Goal: Use online tool/utility

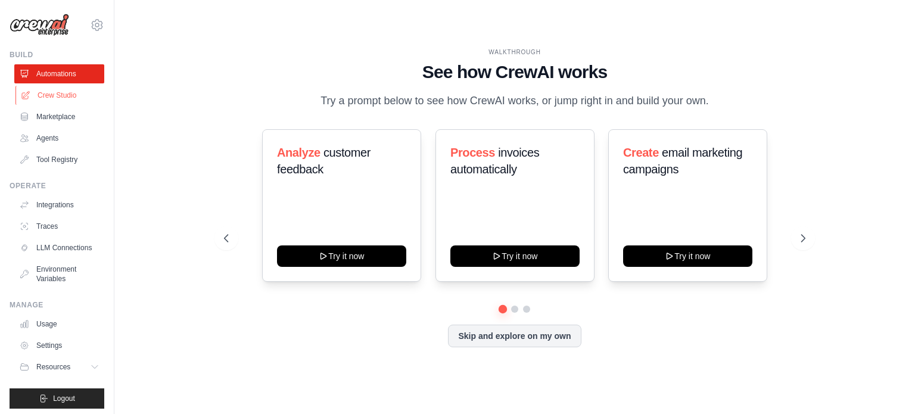
click at [55, 98] on link "Crew Studio" at bounding box center [60, 95] width 90 height 19
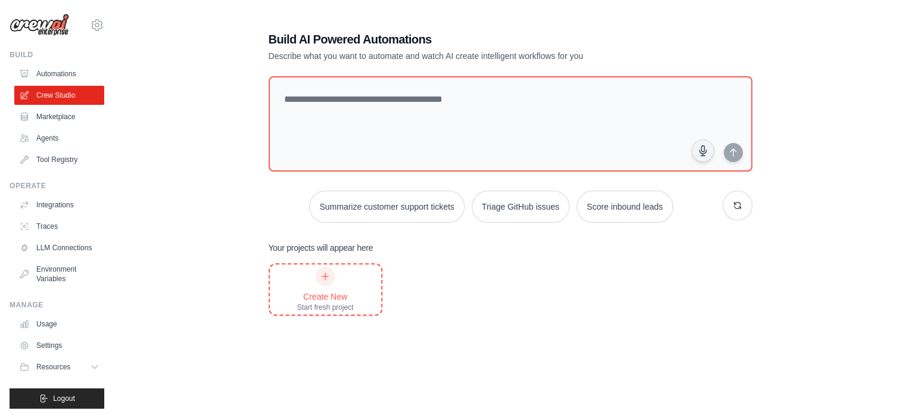
click at [324, 283] on div at bounding box center [325, 276] width 19 height 19
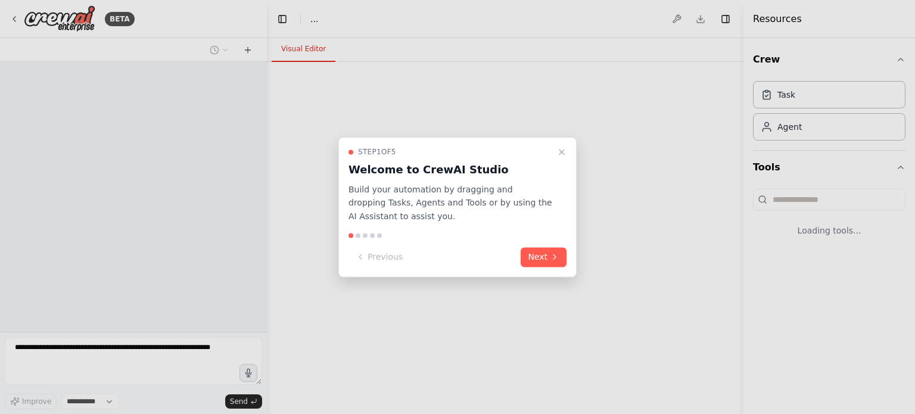
select select "****"
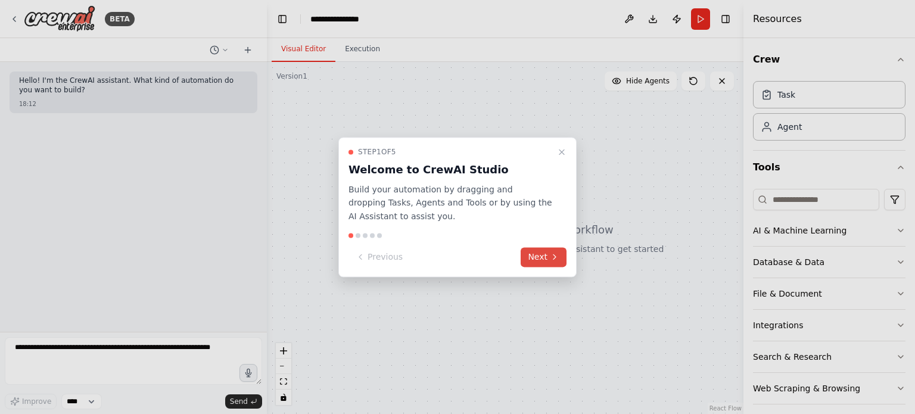
click at [536, 256] on button "Next" at bounding box center [544, 257] width 46 height 20
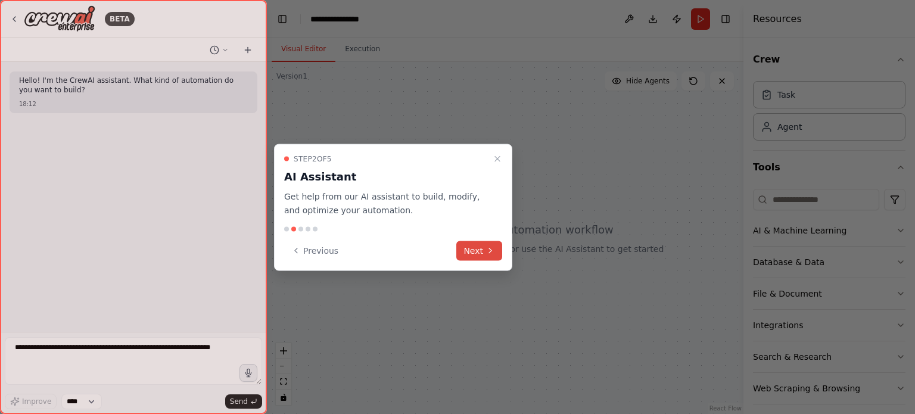
click at [482, 257] on button "Next" at bounding box center [479, 251] width 46 height 20
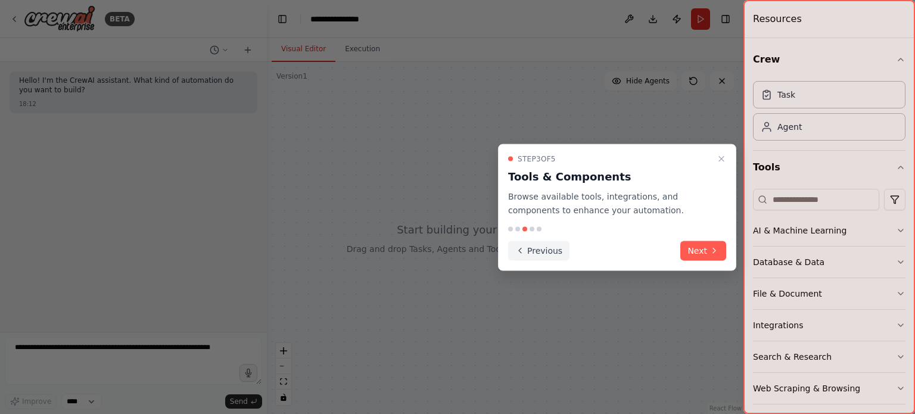
click at [530, 250] on button "Previous" at bounding box center [538, 251] width 61 height 20
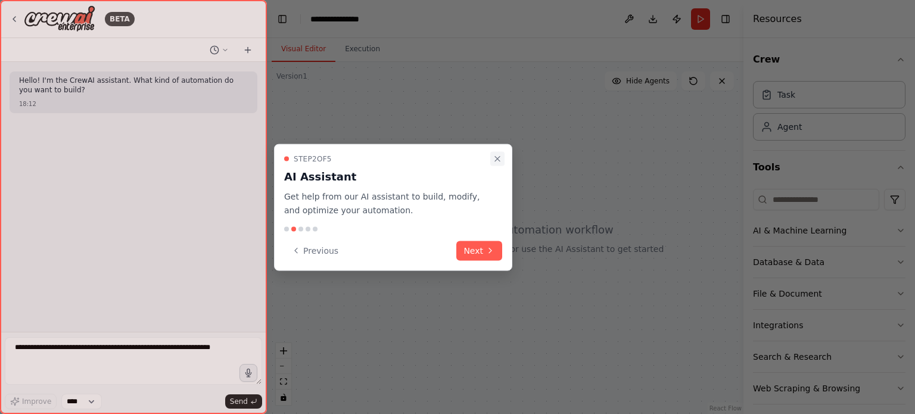
click at [504, 156] on button "Close walkthrough" at bounding box center [497, 159] width 14 height 14
